Goal: Task Accomplishment & Management: Manage account settings

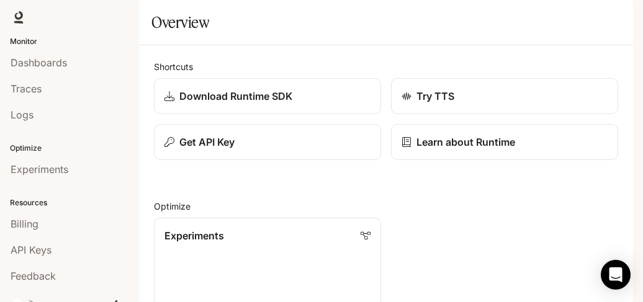
scroll to position [114, 0]
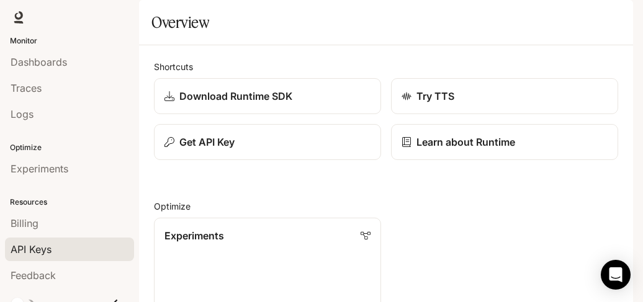
click at [55, 249] on div "API Keys" at bounding box center [70, 249] width 118 height 15
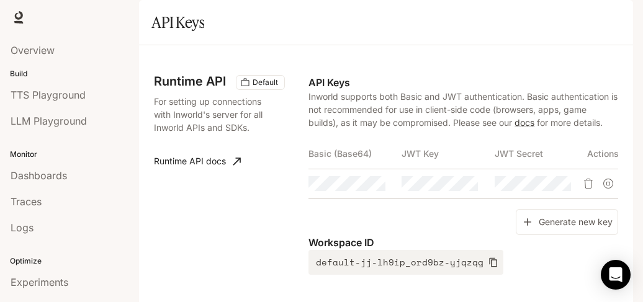
scroll to position [35, 0]
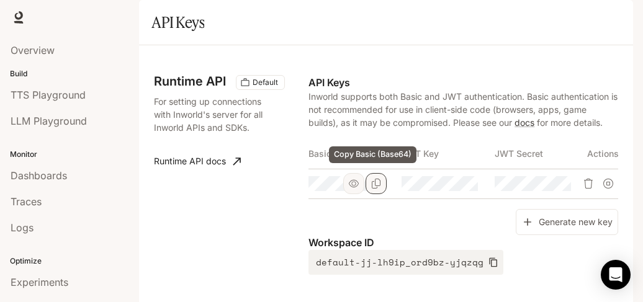
click at [381, 188] on button "Copy Basic (Base64)" at bounding box center [376, 183] width 21 height 21
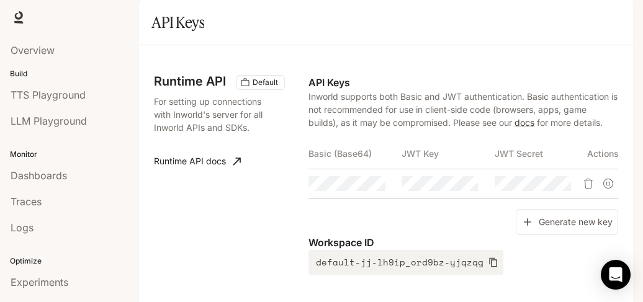
scroll to position [32, 0]
click at [606, 187] on icon "Suspend API key" at bounding box center [609, 184] width 10 height 10
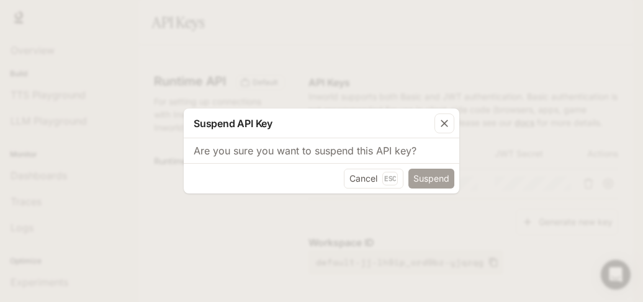
click at [431, 176] on button "Suspend" at bounding box center [432, 179] width 46 height 20
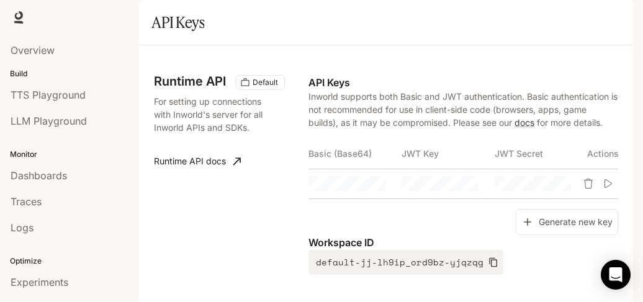
scroll to position [13, 0]
click at [522, 128] on link "docs" at bounding box center [525, 122] width 20 height 11
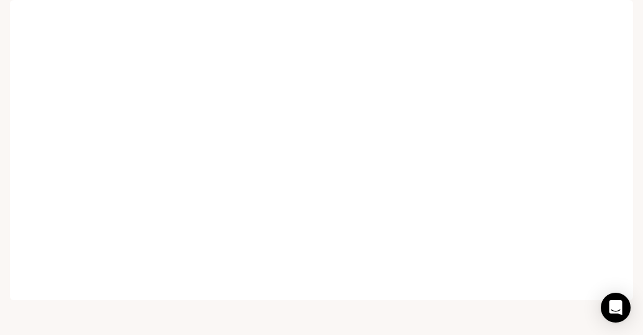
click at [455, 18] on span "TTS" at bounding box center [455, 18] width 17 height 16
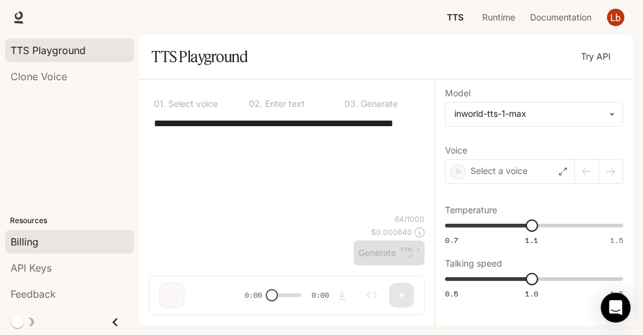
click at [37, 248] on span "Billing" at bounding box center [25, 241] width 28 height 15
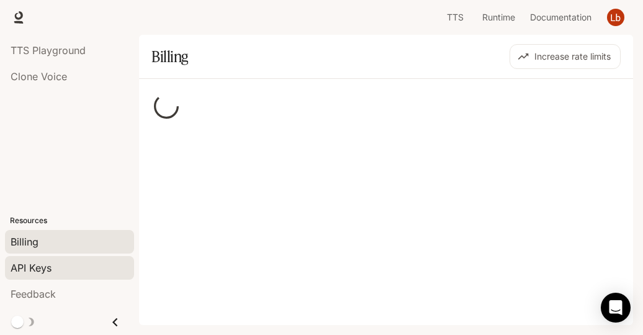
click at [30, 271] on span "API Keys" at bounding box center [31, 267] width 41 height 15
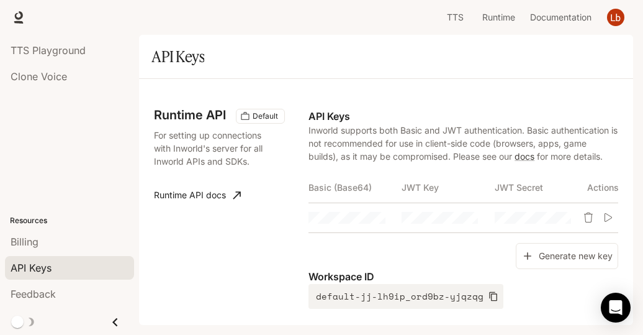
scroll to position [17, 0]
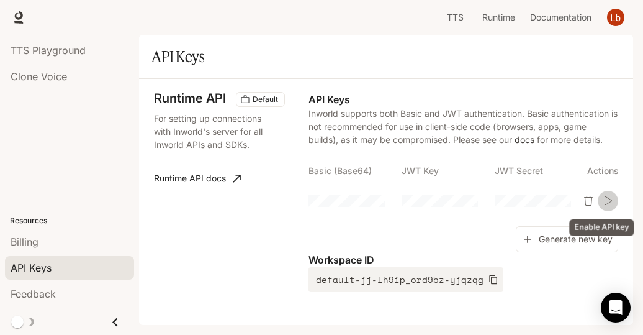
click at [599, 196] on button "Enable API key" at bounding box center [609, 201] width 20 height 20
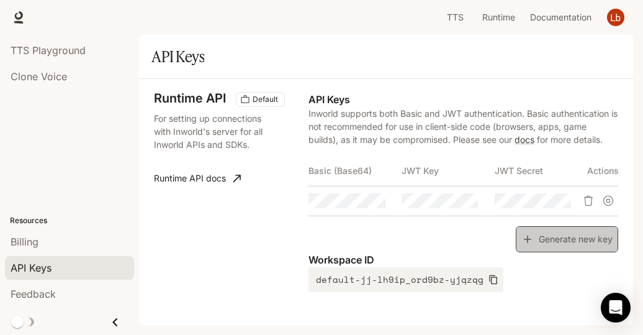
click at [589, 244] on button "Generate new key" at bounding box center [567, 239] width 102 height 27
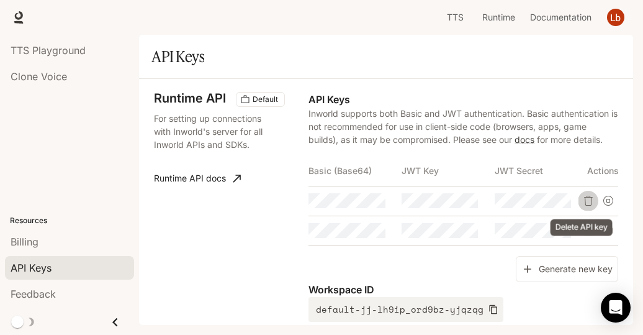
click at [588, 207] on button "Delete API key" at bounding box center [589, 201] width 20 height 20
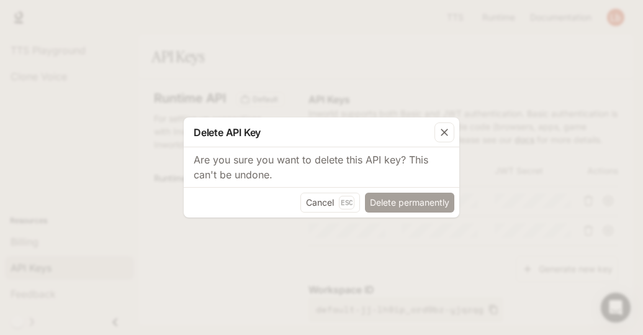
click at [437, 207] on button "Delete permanently" at bounding box center [409, 203] width 89 height 20
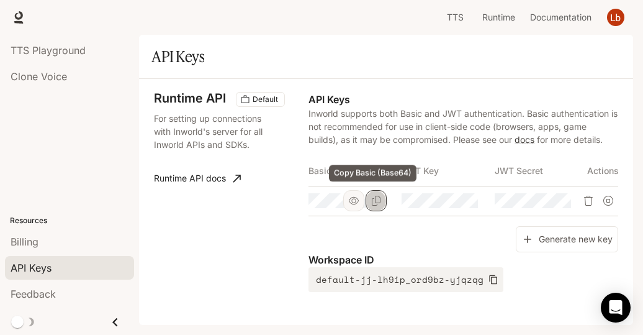
click at [381, 203] on button "Copy Basic (Base64)" at bounding box center [376, 200] width 21 height 21
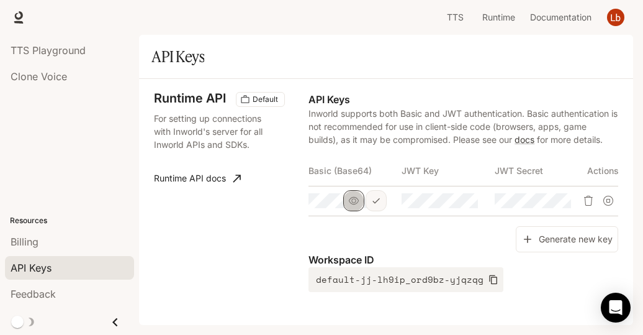
click at [355, 202] on icon "button" at bounding box center [354, 201] width 10 height 10
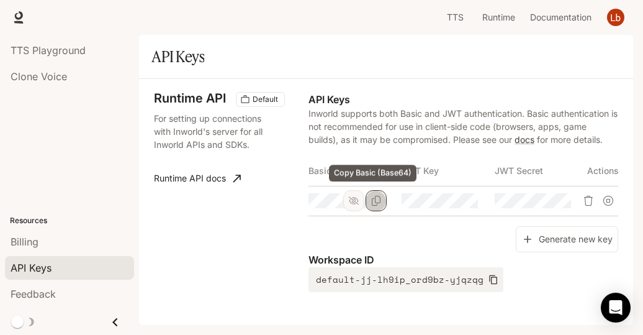
click at [373, 201] on icon "Copy Basic (Base64)" at bounding box center [376, 201] width 10 height 10
